Goal: Find specific page/section: Find specific page/section

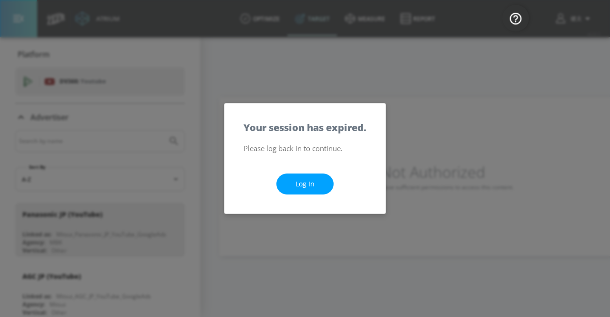
scroll to position [2400, 0]
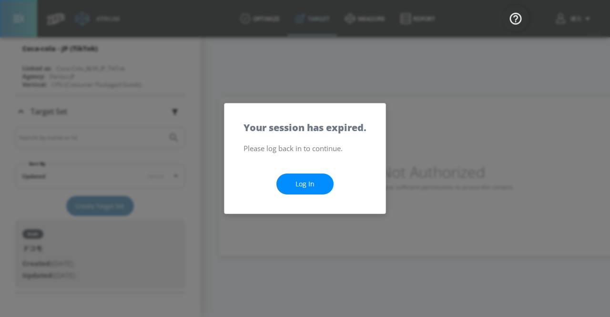
click at [315, 188] on link "Log In" at bounding box center [304, 183] width 57 height 21
click at [317, 182] on link "Log In" at bounding box center [304, 183] width 57 height 21
